Goal: Task Accomplishment & Management: Complete application form

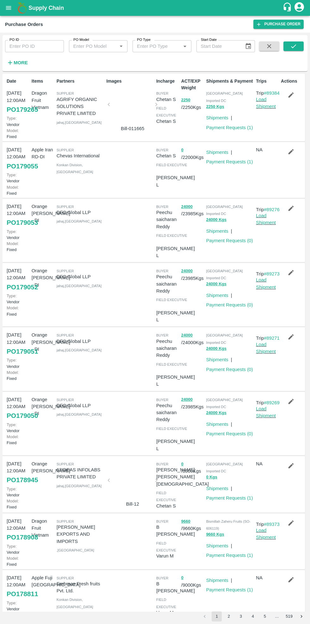
click at [230, 125] on link "Payment Requests ( 1 )" at bounding box center [229, 127] width 47 height 5
click at [281, 22] on link "Purchase Order" at bounding box center [279, 24] width 50 height 9
click at [294, 46] on icon "submit" at bounding box center [293, 46] width 7 height 7
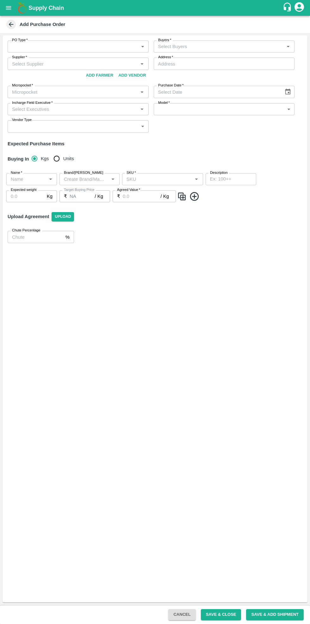
click at [63, 41] on body "Supply Chain Add Purchase Order PO Type   * ​ PO Type Buyers   * Buyers   * Sup…" at bounding box center [155, 312] width 310 height 624
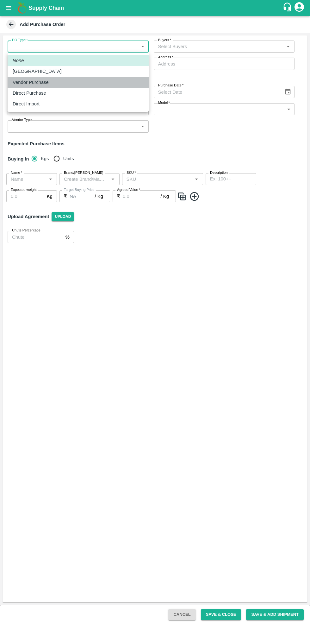
click at [46, 82] on div "Vendor Purchase" at bounding box center [32, 82] width 39 height 7
type input "2"
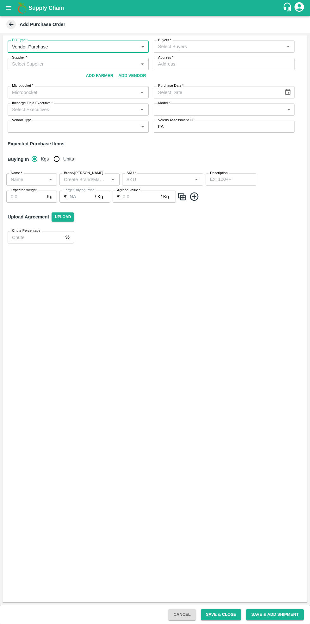
click at [201, 45] on input "Buyers   *" at bounding box center [219, 46] width 127 height 8
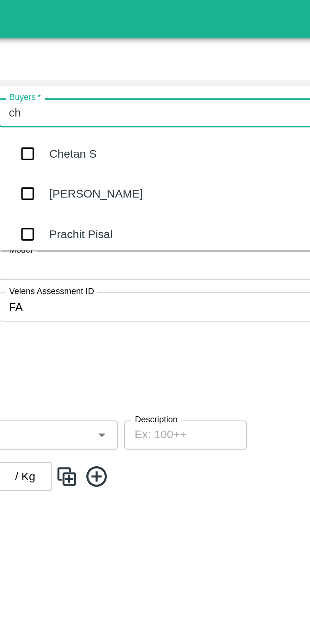
type input "che"
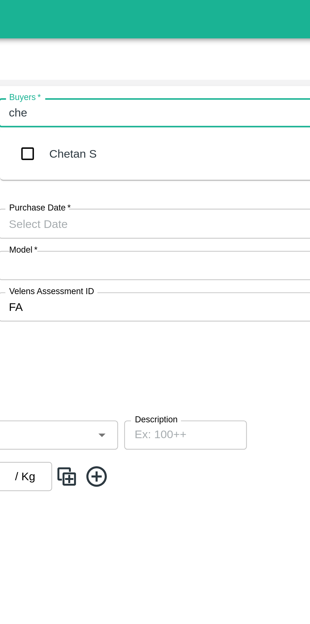
click at [186, 61] on div "Chetan S" at bounding box center [185, 63] width 20 height 7
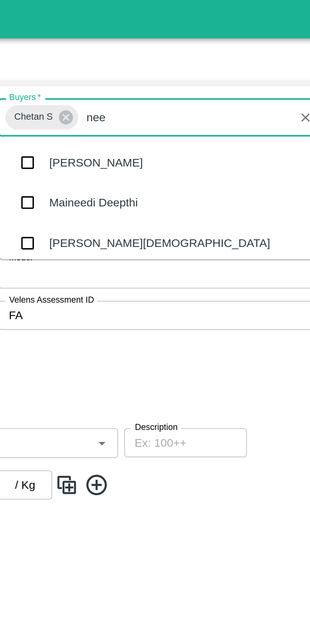
type input "neet"
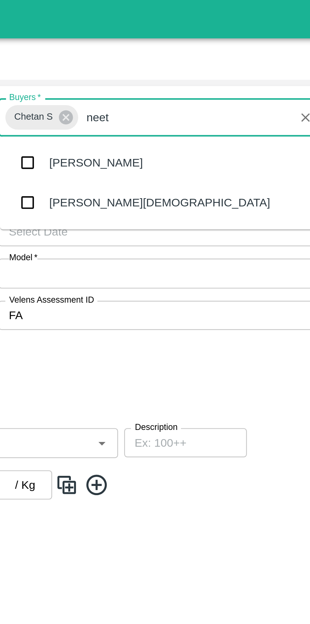
click at [183, 80] on div "[PERSON_NAME][DEMOGRAPHIC_DATA]" at bounding box center [220, 83] width 91 height 7
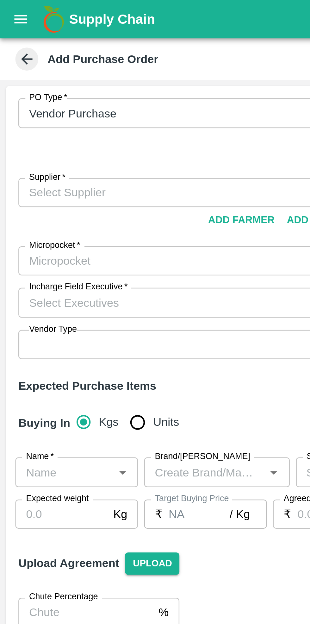
click at [37, 75] on input "Supplier   *" at bounding box center [72, 79] width 127 height 8
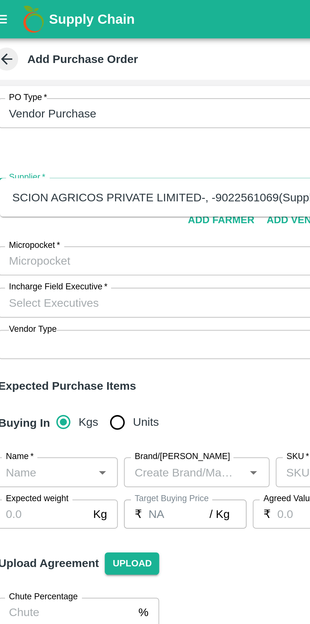
click at [66, 82] on div "SCION AGRICOS PRIVATE LIMITED-, -9022561069(Supplier)" at bounding box center [78, 81] width 130 height 7
type input "SCION AGRICOS PRIVATE LIMITED-, -9022561069(Supplier)"
type input ", , ,"
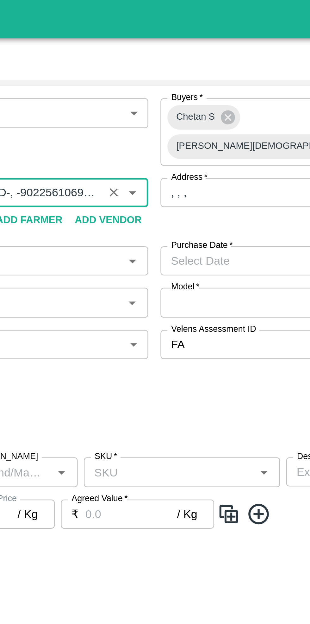
type input "SCION AGRICOS PRIVATE LIMITED-, -9022561069(Supplier)"
click at [179, 73] on input ", , ," at bounding box center [224, 79] width 141 height 12
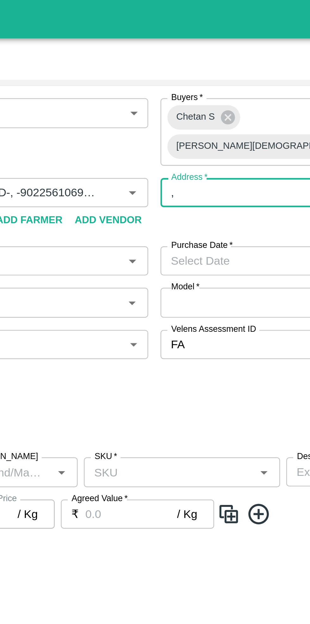
type input ","
type input "M"
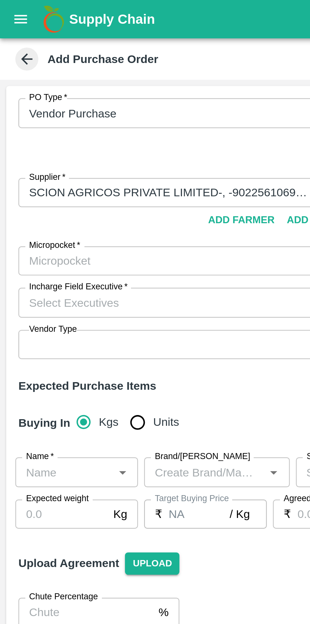
type input "Vashi Navi Mumbai Maharashtra"
click at [51, 104] on input "Micropocket   *" at bounding box center [72, 108] width 127 height 8
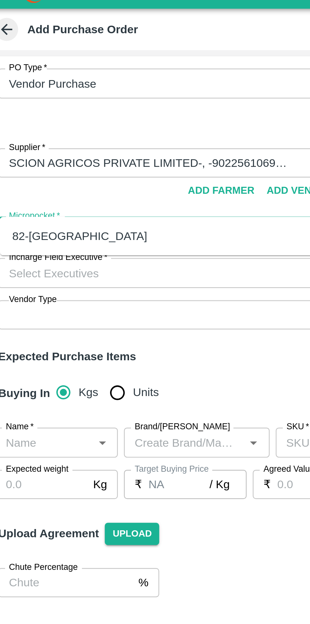
click at [25, 108] on div "82-Mumbai" at bounding box center [41, 109] width 56 height 7
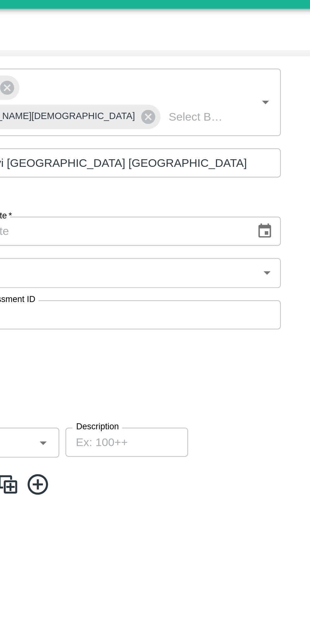
type input "82-Mumbai"
click at [290, 104] on icon "Choose date" at bounding box center [288, 107] width 7 height 7
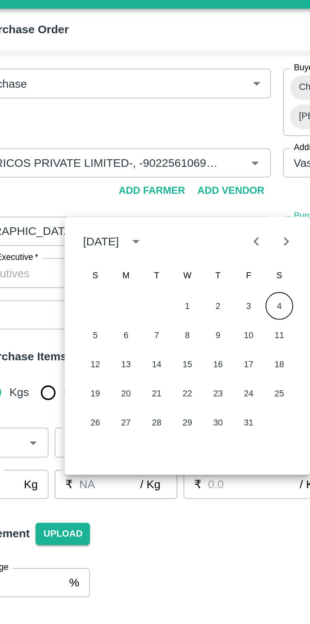
click at [154, 138] on button "4" at bounding box center [152, 138] width 11 height 11
type input "04/10/2025"
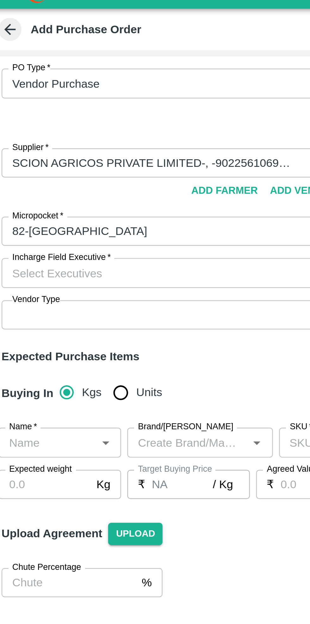
click at [41, 121] on input "Incharge Field Executive   *" at bounding box center [72, 125] width 127 height 8
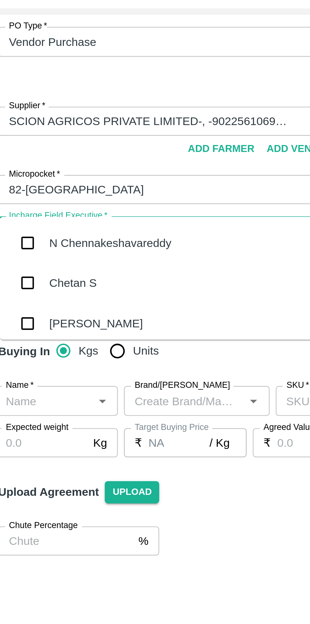
type input "chet"
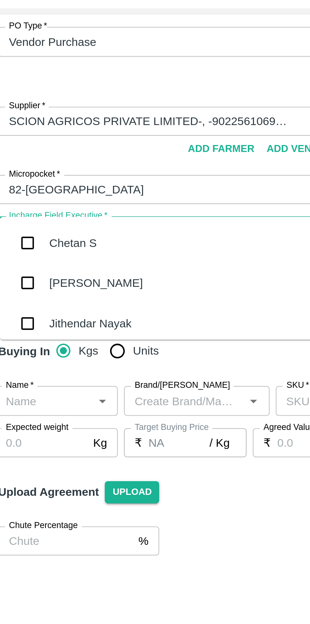
click at [38, 130] on div "Chetan S" at bounding box center [39, 129] width 20 height 7
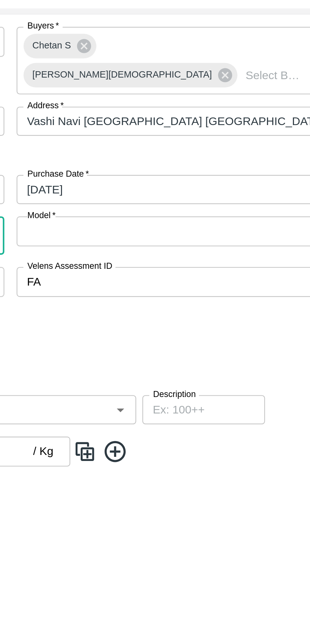
click at [222, 115] on body "Supply Chain Add Purchase Order PO Type   * Vendor Purchase 2 PO Type Buyers   …" at bounding box center [155, 312] width 310 height 624
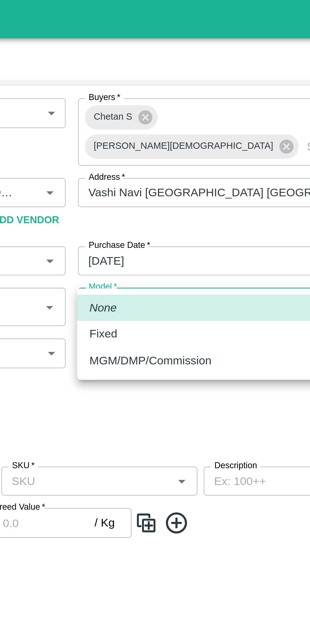
click at [165, 138] on p "Fixed" at bounding box center [164, 137] width 11 height 7
type input "Fixed"
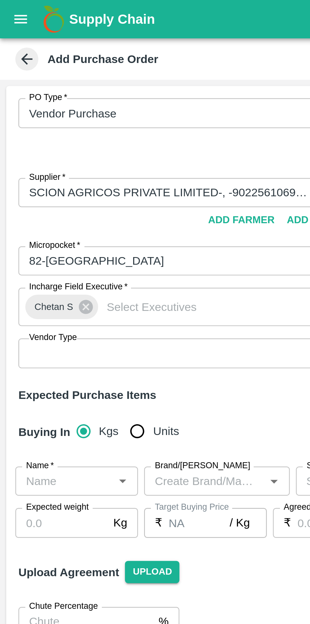
click at [50, 172] on input "Units" at bounding box center [56, 178] width 13 height 13
radio input "true"
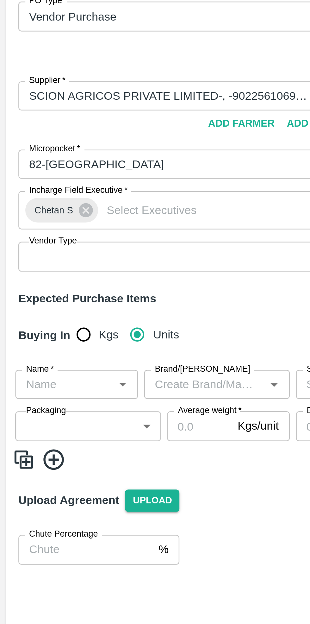
click at [29, 194] on input "Name   *" at bounding box center [26, 198] width 36 height 8
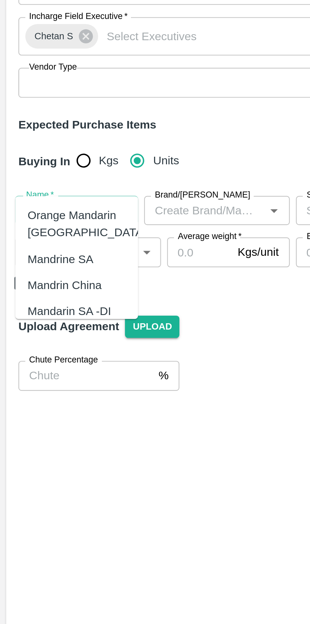
click at [32, 217] on div "Mandrine SA" at bounding box center [24, 218] width 27 height 7
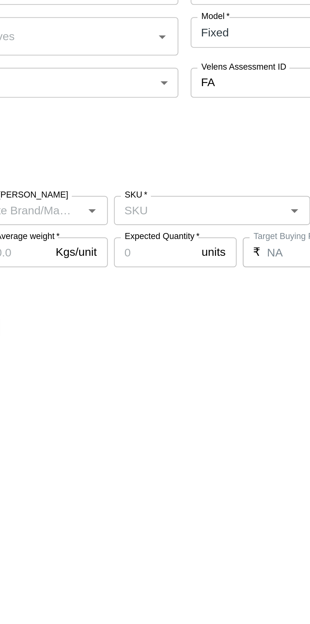
type input "Mandrine SA"
click at [156, 194] on input "SKU   *" at bounding box center [157, 198] width 67 height 8
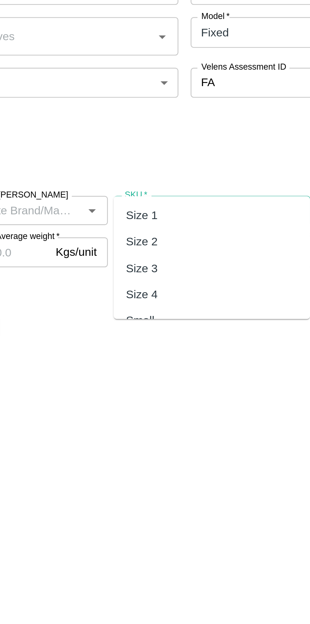
click at [136, 222] on div "Size 3" at bounding box center [133, 222] width 13 height 7
type input "Size 3"
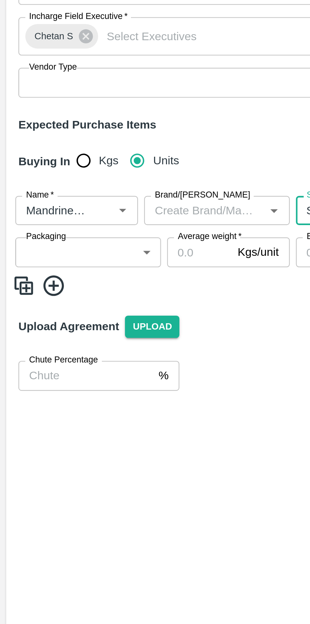
click at [43, 204] on body "Supply Chain Add Purchase Order PO Type   * Vendor Purchase 2 PO Type Buyers   …" at bounding box center [155, 312] width 310 height 624
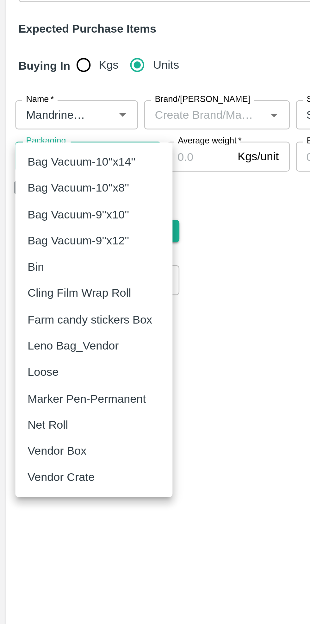
click at [32, 339] on p "Vendor Box" at bounding box center [23, 337] width 24 height 7
type input "276"
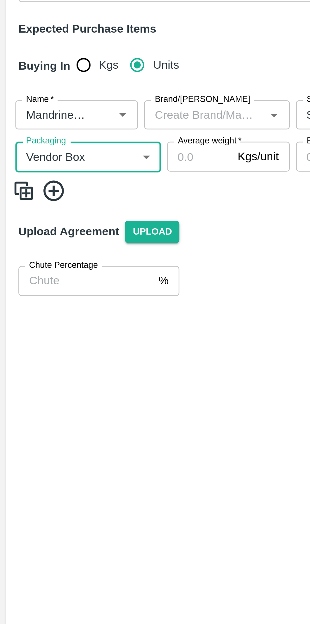
click at [81, 210] on input "Average weight   *" at bounding box center [82, 216] width 27 height 12
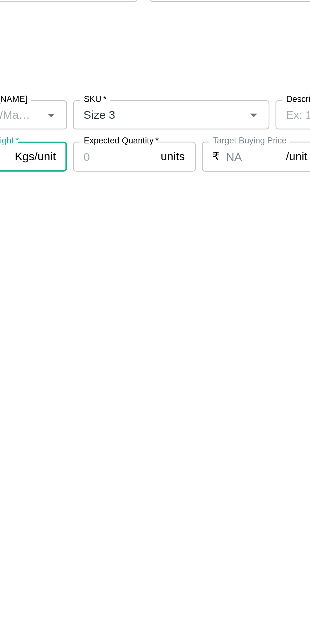
type input "10"
click at [136, 210] on input "Expected Quantity   *" at bounding box center [139, 216] width 34 height 12
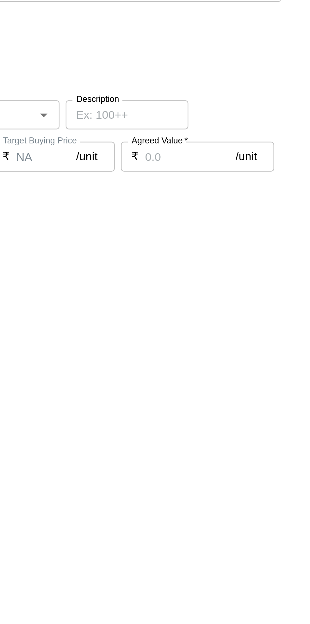
type input "1400"
click at [248, 210] on input "Agreed Value   *" at bounding box center [257, 216] width 37 height 12
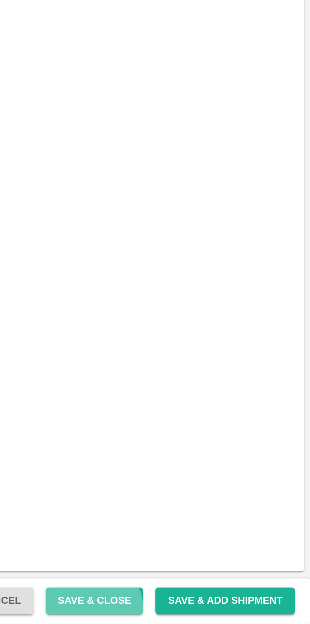
type input "1750"
click at [235, 618] on button "Save & Close" at bounding box center [221, 614] width 41 height 11
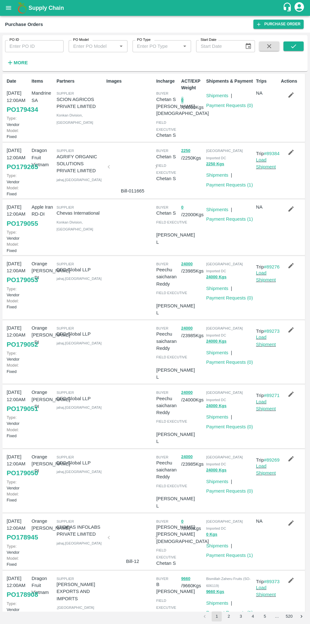
click at [290, 94] on icon "button" at bounding box center [291, 94] width 5 height 5
